Goal: Transaction & Acquisition: Subscribe to service/newsletter

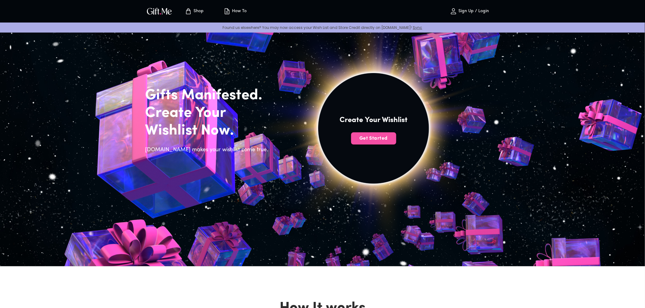
click at [377, 139] on span "Get Started" at bounding box center [373, 138] width 45 height 7
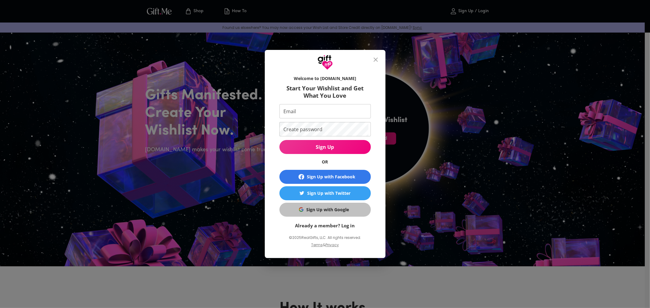
click at [343, 211] on div "Sign Up with Google" at bounding box center [328, 210] width 43 height 7
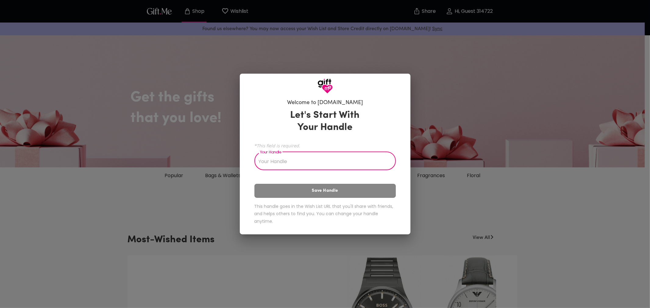
click at [192, 176] on div "Welcome to Gift.me Let's Start With Your Handle *This field is required. Your H…" at bounding box center [325, 154] width 650 height 308
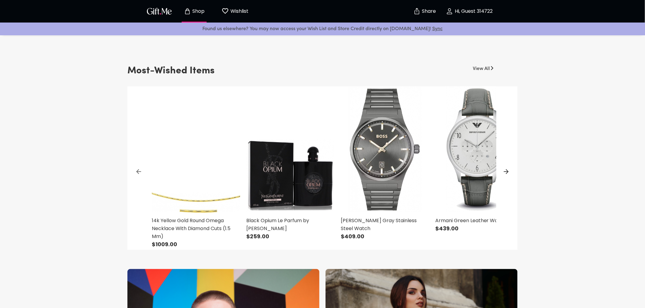
scroll to position [339, 0]
